Goal: Communication & Community: Answer question/provide support

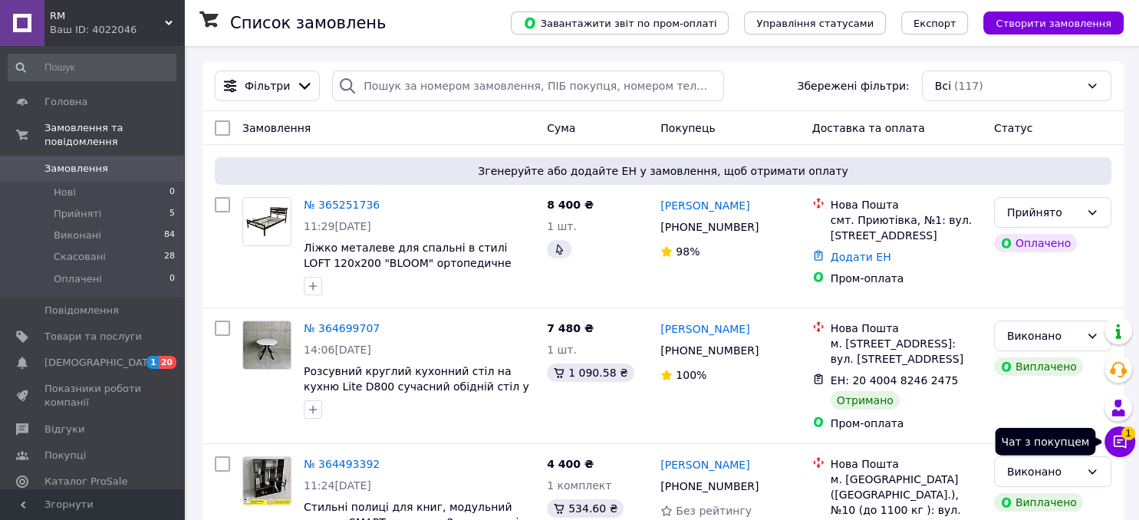
click at [1124, 440] on icon at bounding box center [1119, 441] width 15 height 15
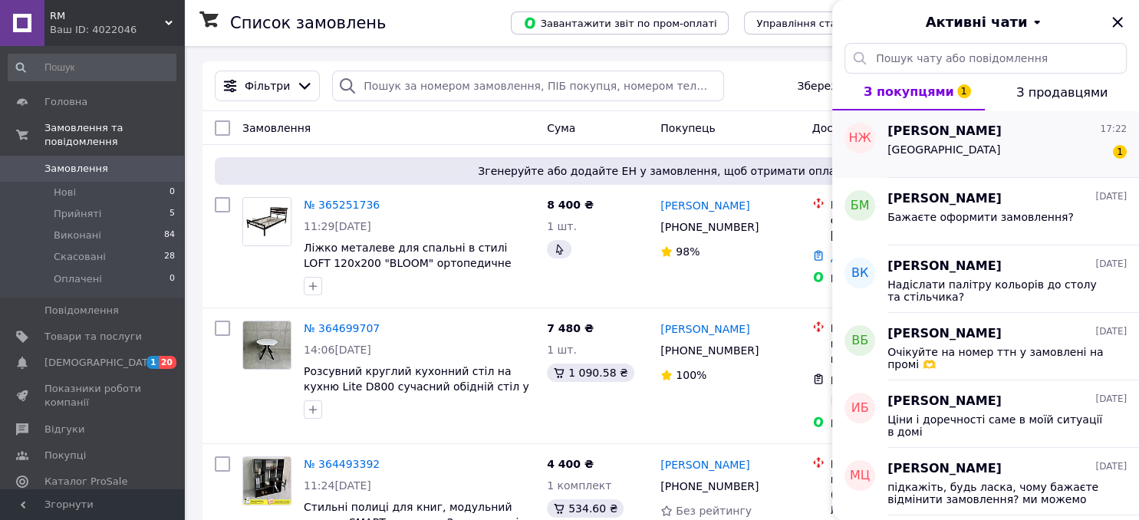
click at [977, 153] on div "[GEOGRAPHIC_DATA] 1" at bounding box center [1007, 152] width 239 height 25
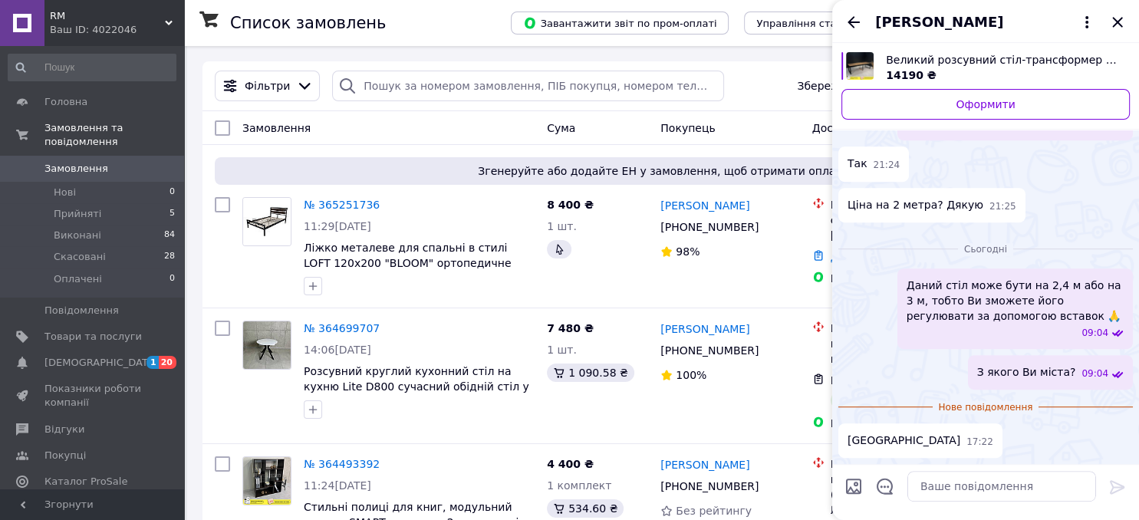
scroll to position [847, 0]
click at [959, 486] on textarea at bounding box center [1002, 486] width 189 height 31
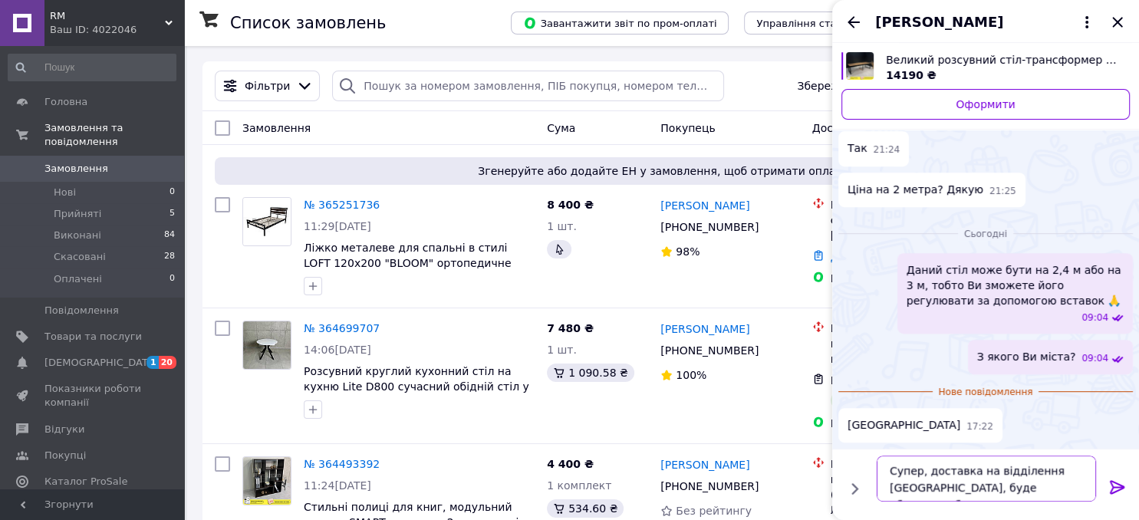
scroll to position [862, 0]
type textarea "Супер, доставка на відділення [GEOGRAPHIC_DATA], буде абсолютно безкоштовна."
click at [1112, 484] on icon at bounding box center [1117, 487] width 15 height 14
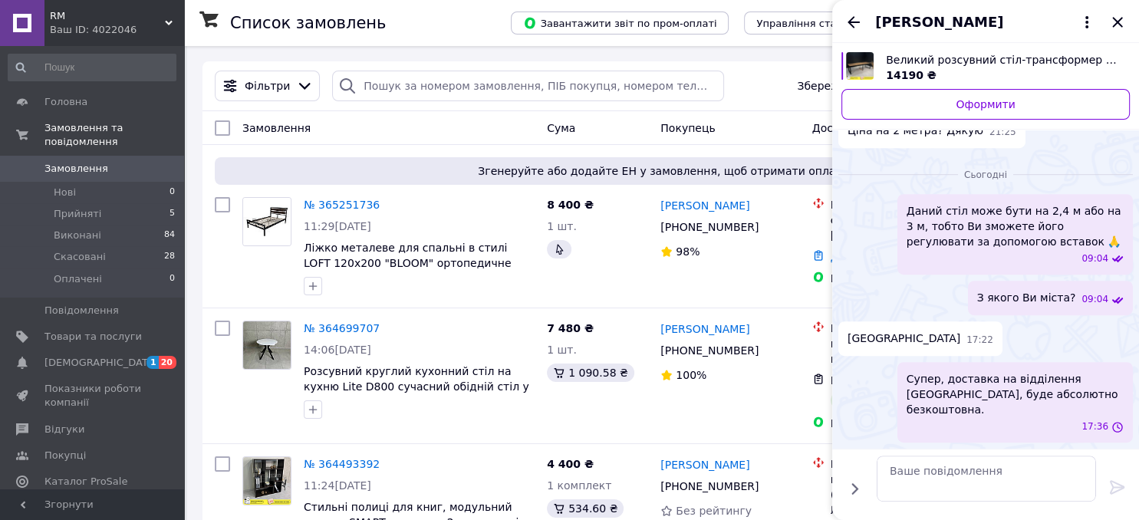
scroll to position [891, 0]
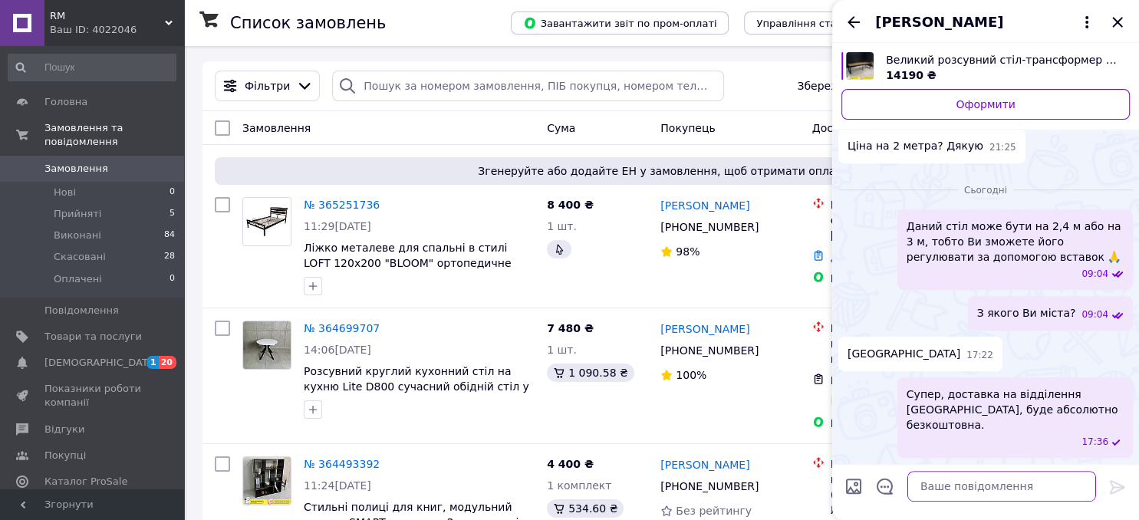
click at [972, 492] on textarea at bounding box center [1002, 486] width 189 height 31
type textarea "Б"
type textarea "Підходить Вам розмір столу 2,4 ?"
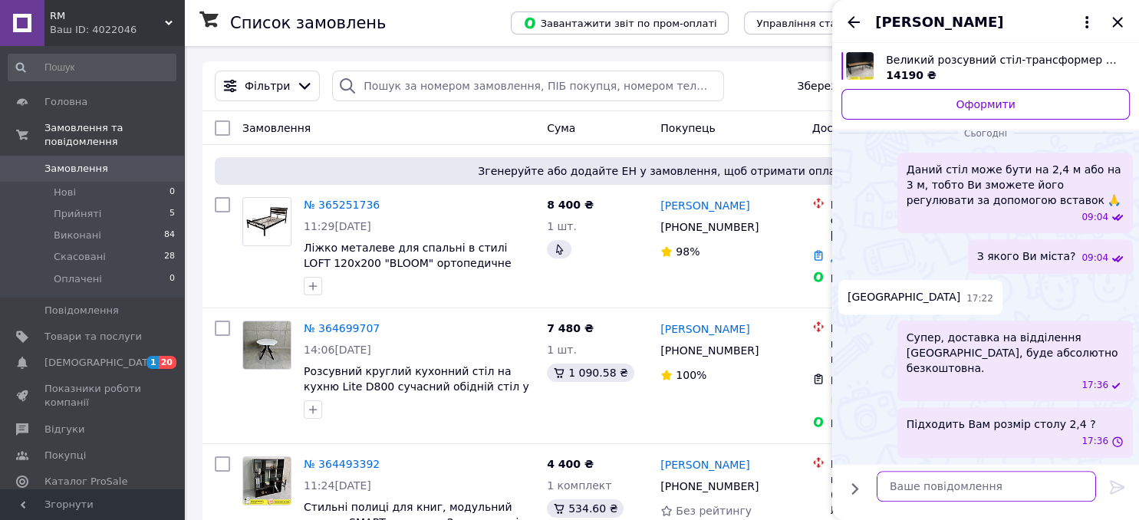
scroll to position [931, 0]
click at [1109, 15] on icon "Закрити" at bounding box center [1118, 22] width 18 height 18
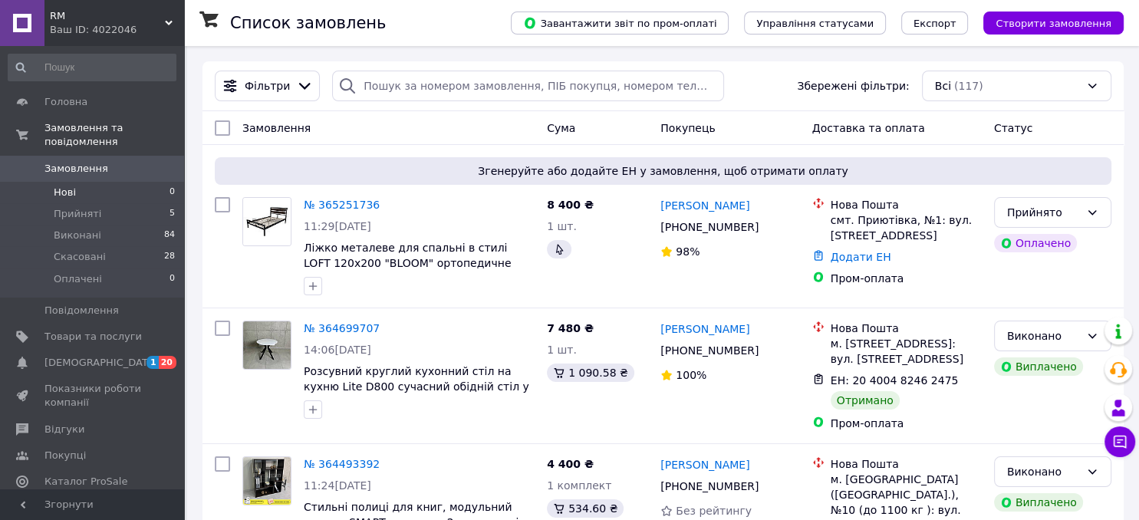
click at [113, 182] on li "Нові 0" at bounding box center [92, 192] width 184 height 21
